Goal: Navigation & Orientation: Go to known website

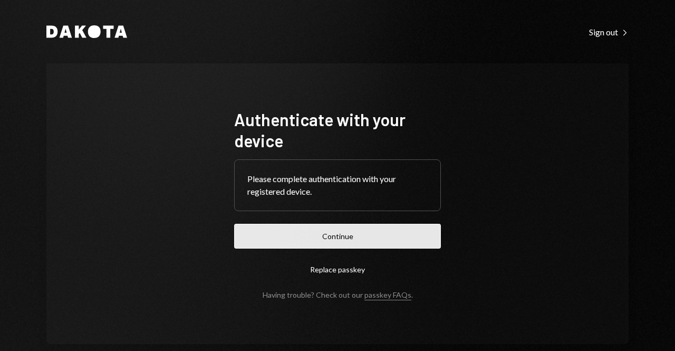
click at [327, 245] on button "Continue" at bounding box center [337, 236] width 207 height 25
